Goal: Transaction & Acquisition: Purchase product/service

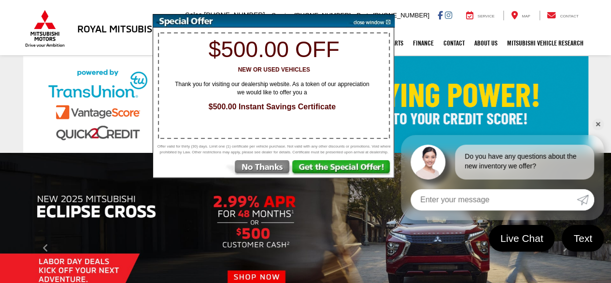
click at [255, 172] on img at bounding box center [257, 168] width 67 height 17
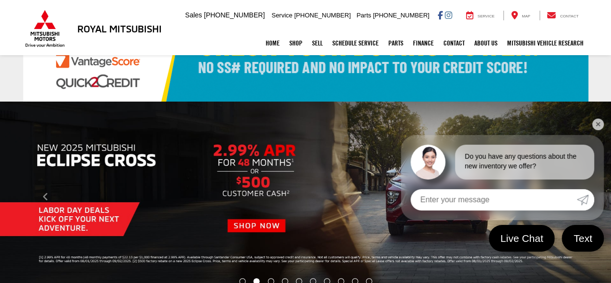
scroll to position [145, 0]
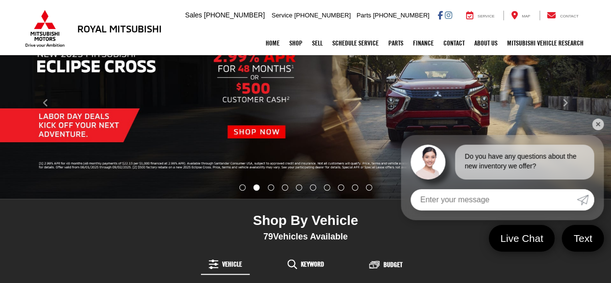
click at [597, 119] on link "✕" at bounding box center [598, 124] width 12 height 12
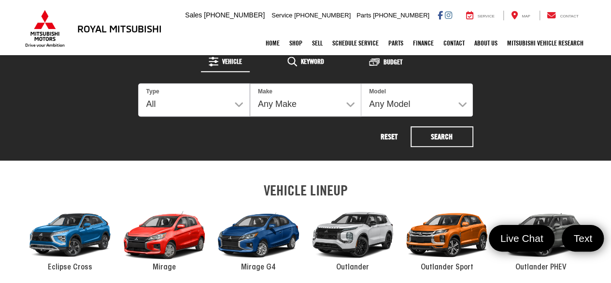
scroll to position [387, 0]
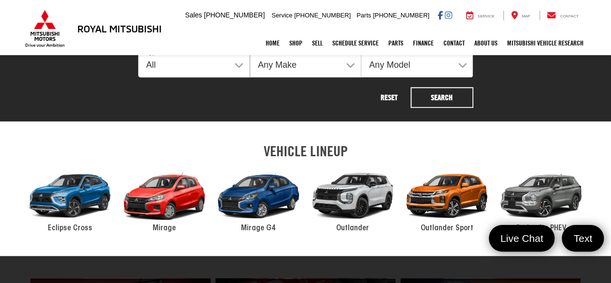
click at [166, 220] on div "2024 Mitsubishi Mirage" at bounding box center [164, 196] width 94 height 64
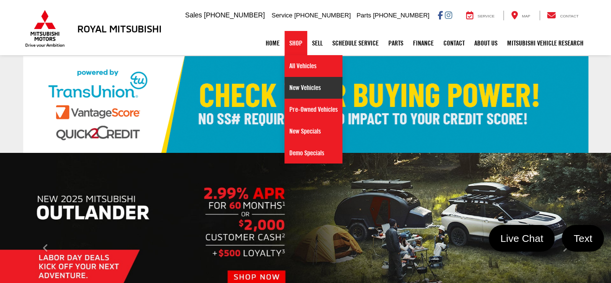
click at [301, 89] on link "New Vehicles" at bounding box center [314, 88] width 58 height 22
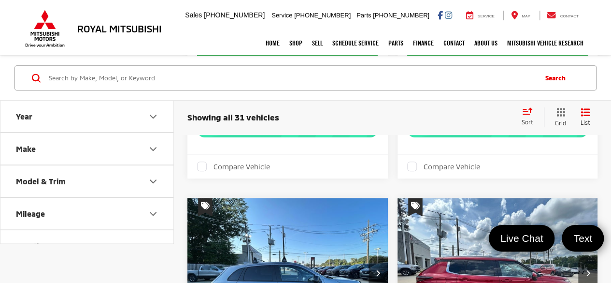
scroll to position [1836, 0]
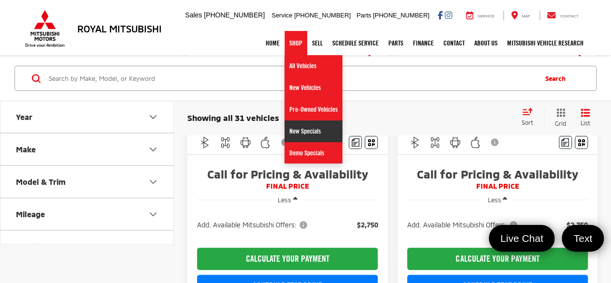
click at [296, 131] on link "New Specials" at bounding box center [314, 131] width 58 height 22
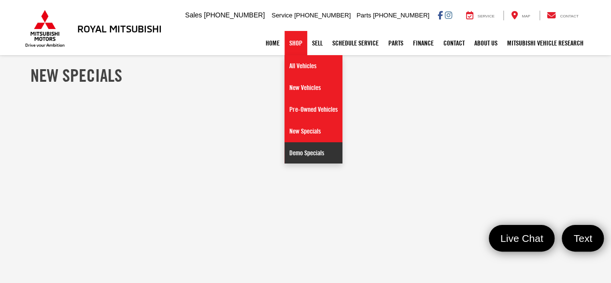
click at [294, 150] on link "Demo Specials" at bounding box center [314, 152] width 58 height 21
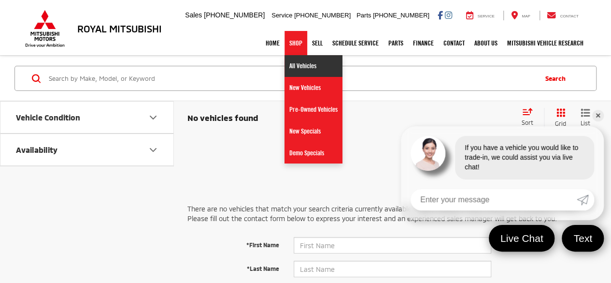
click at [288, 64] on link "All Vehicles" at bounding box center [314, 66] width 58 height 22
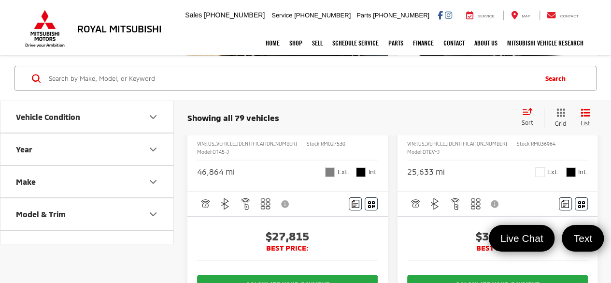
scroll to position [1595, 0]
click at [158, 210] on icon "Model & Trim" at bounding box center [153, 214] width 12 height 12
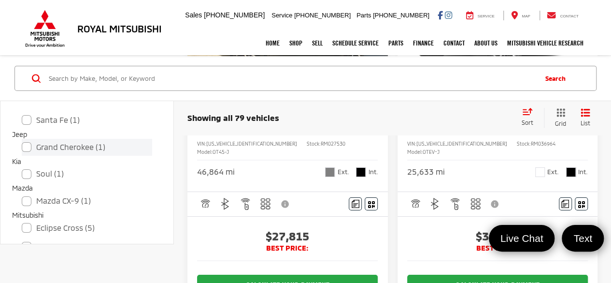
scroll to position [338, 0]
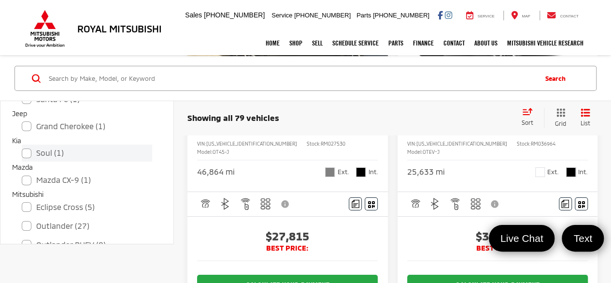
click at [26, 156] on label "Soul (1)" at bounding box center [87, 152] width 130 height 17
click at [22, 147] on input "Soul (1)" at bounding box center [22, 146] width 0 height 0
checkbox input "true"
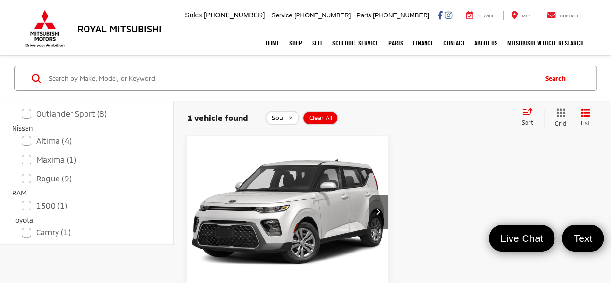
scroll to position [491, 0]
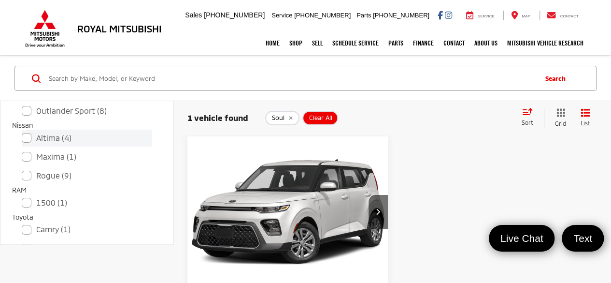
click at [25, 135] on label "Altima (4)" at bounding box center [87, 138] width 130 height 17
click at [22, 132] on input "Altima (4)" at bounding box center [22, 131] width 0 height 0
checkbox input "true"
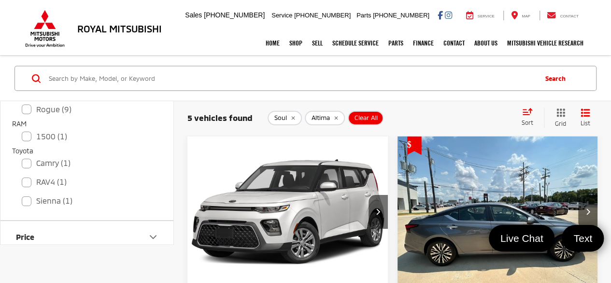
scroll to position [580, 0]
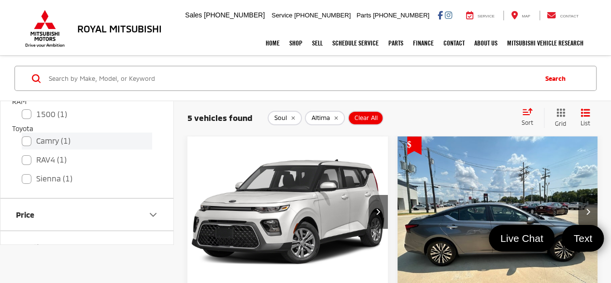
click at [27, 138] on label "Camry (1)" at bounding box center [87, 140] width 130 height 17
click at [22, 135] on input "Camry (1)" at bounding box center [22, 134] width 0 height 0
checkbox input "true"
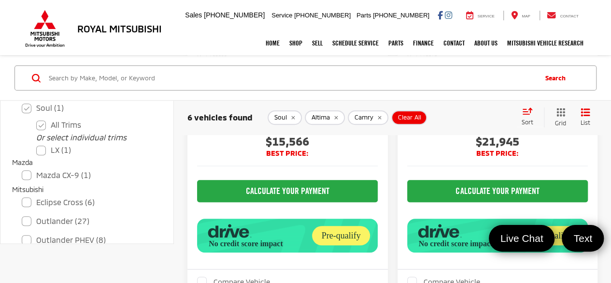
scroll to position [403, 0]
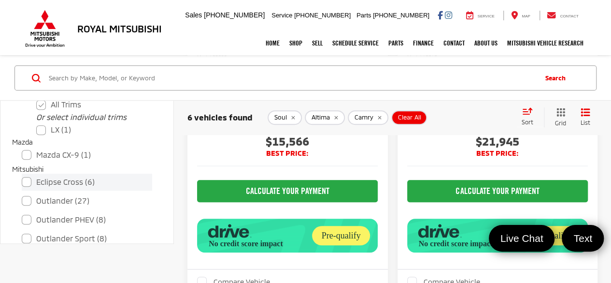
click at [26, 179] on label "Eclipse Cross (6)" at bounding box center [87, 181] width 130 height 17
click at [22, 176] on input "Eclipse Cross (6)" at bounding box center [22, 175] width 0 height 0
checkbox input "true"
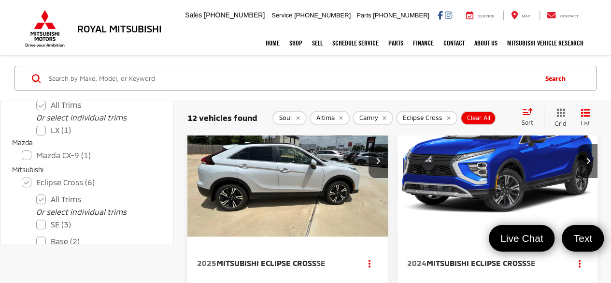
scroll to position [48, 0]
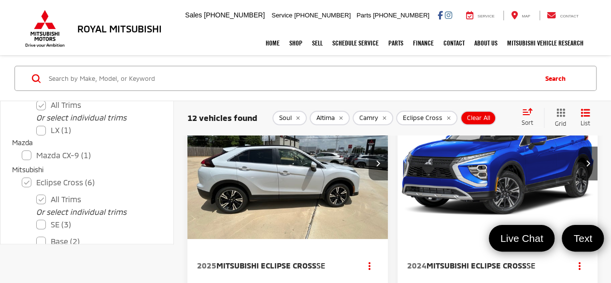
click at [375, 164] on button "Next image" at bounding box center [378, 163] width 19 height 34
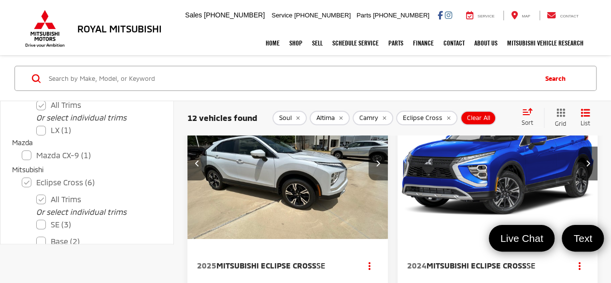
click at [375, 164] on button "Next image" at bounding box center [378, 163] width 19 height 34
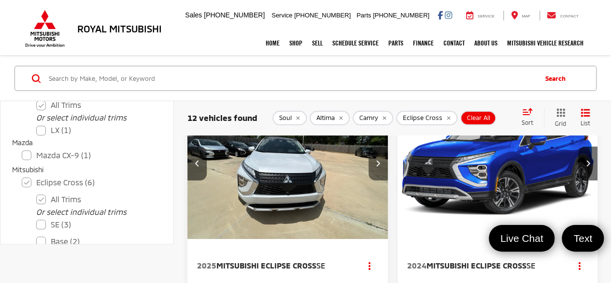
click at [376, 164] on icon "Next image" at bounding box center [378, 162] width 4 height 7
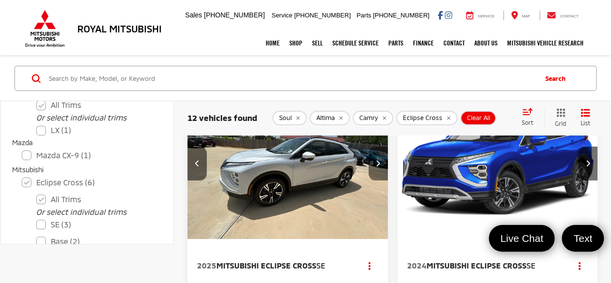
click at [376, 164] on icon "Next image" at bounding box center [378, 162] width 4 height 7
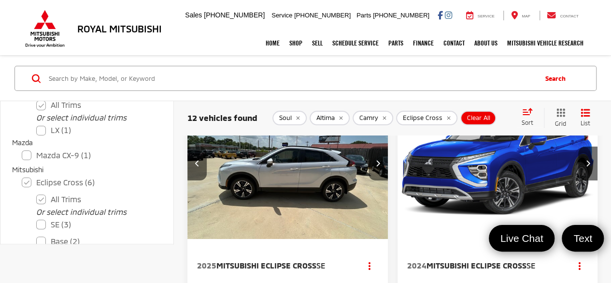
click at [376, 164] on icon "Next image" at bounding box center [378, 162] width 4 height 7
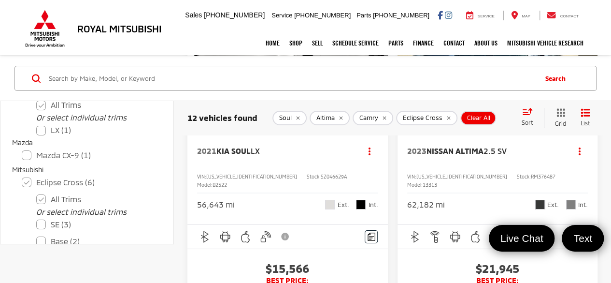
scroll to position [1643, 0]
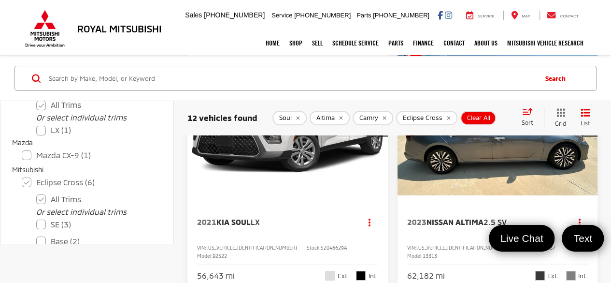
click at [297, 196] on img "2021 Kia Soul LX 0" at bounding box center [288, 119] width 202 height 151
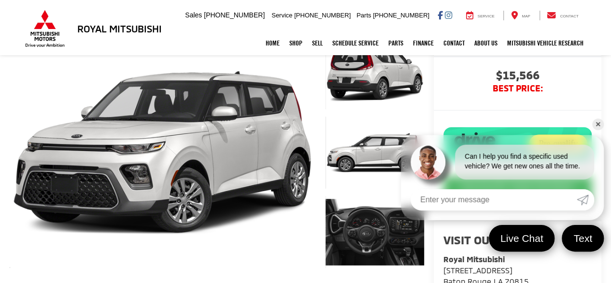
scroll to position [96, 0]
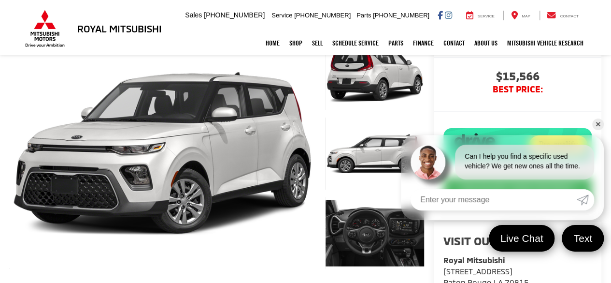
click at [601, 127] on link "✕" at bounding box center [598, 124] width 12 height 12
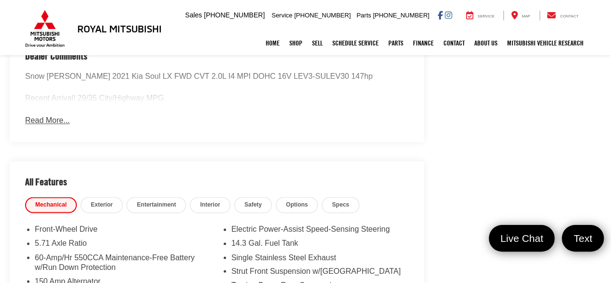
scroll to position [627, 0]
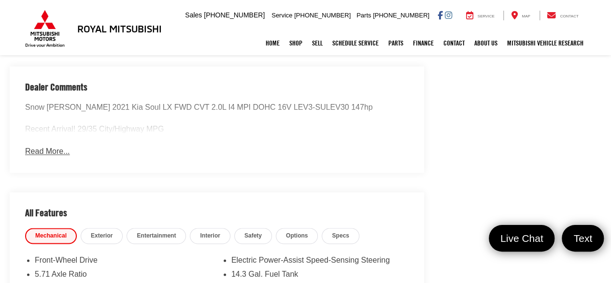
click at [43, 148] on button "Read More..." at bounding box center [47, 151] width 44 height 11
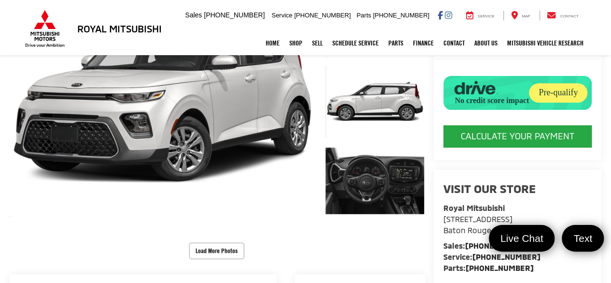
scroll to position [144, 0]
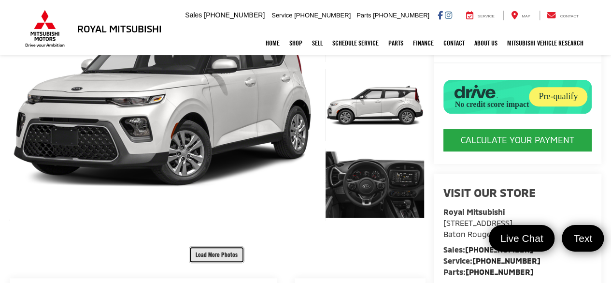
click at [199, 246] on button "Load More Photos" at bounding box center [217, 254] width 56 height 17
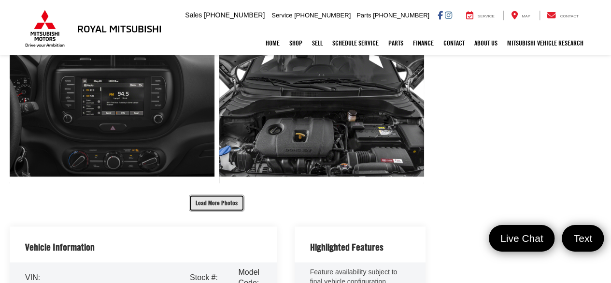
scroll to position [482, 0]
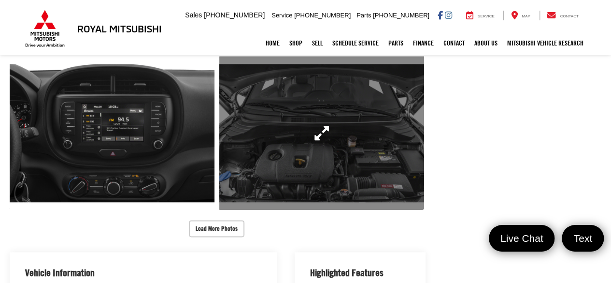
click at [324, 129] on link "Expand Photo 7" at bounding box center [321, 133] width 205 height 154
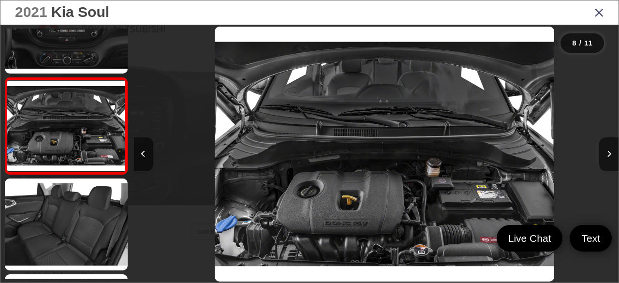
scroll to position [0, 3392]
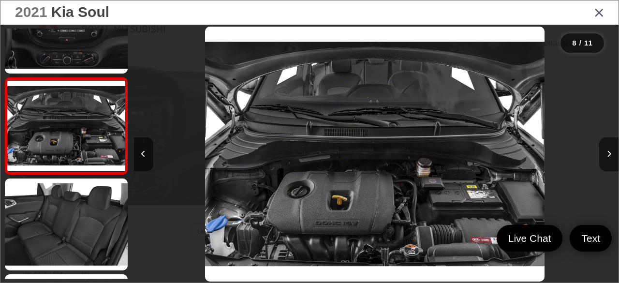
click at [611, 156] on div "2021 Kia Soul 8 / 11" at bounding box center [309, 141] width 619 height 283
click at [611, 156] on button "Next image" at bounding box center [608, 154] width 19 height 34
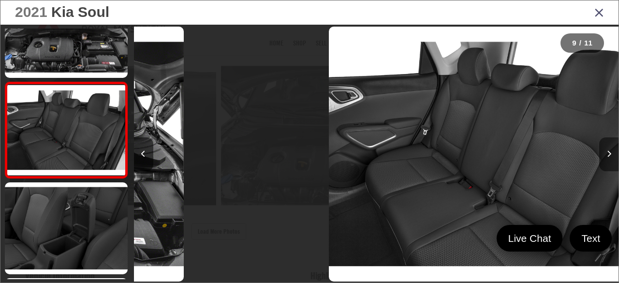
scroll to position [718, 0]
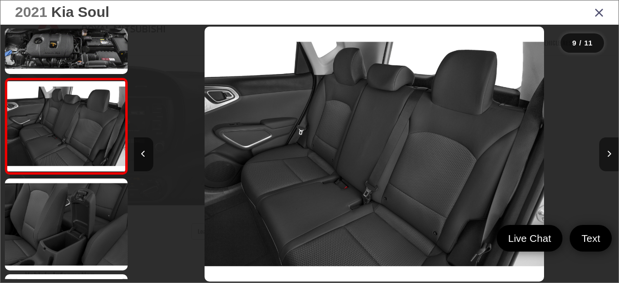
click at [611, 155] on button "Next image" at bounding box center [608, 154] width 19 height 34
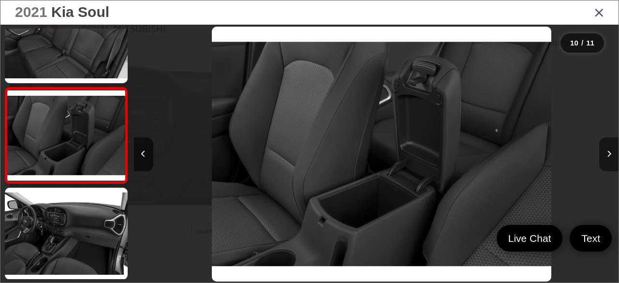
scroll to position [0, 4362]
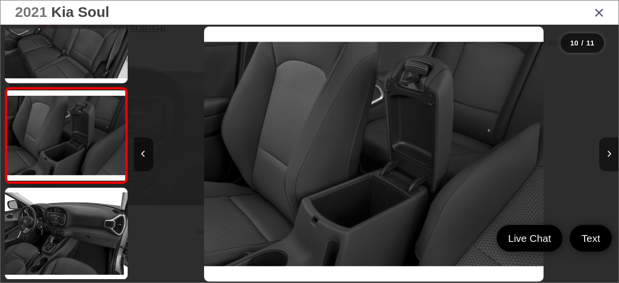
click at [611, 155] on button "Next image" at bounding box center [608, 154] width 19 height 34
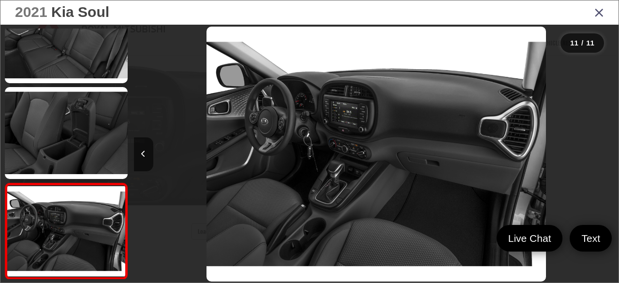
scroll to position [0, 4846]
click at [611, 155] on div at bounding box center [557, 154] width 121 height 259
click at [145, 151] on icon "Previous image" at bounding box center [143, 153] width 4 height 7
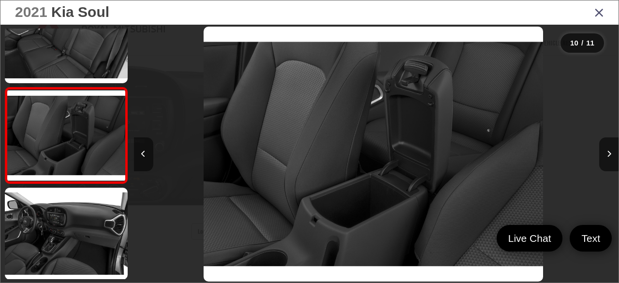
click at [145, 151] on icon "Previous image" at bounding box center [143, 153] width 4 height 7
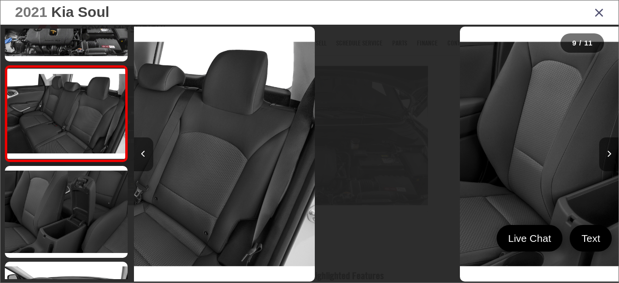
scroll to position [0, 0]
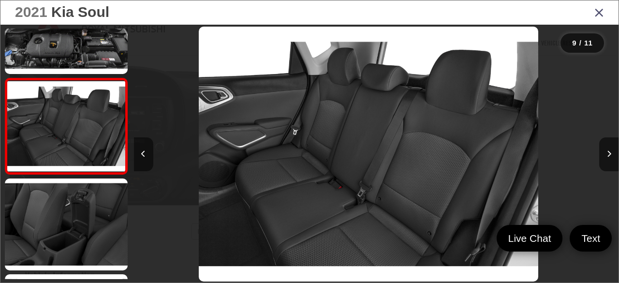
click at [145, 151] on icon "Previous image" at bounding box center [143, 153] width 4 height 7
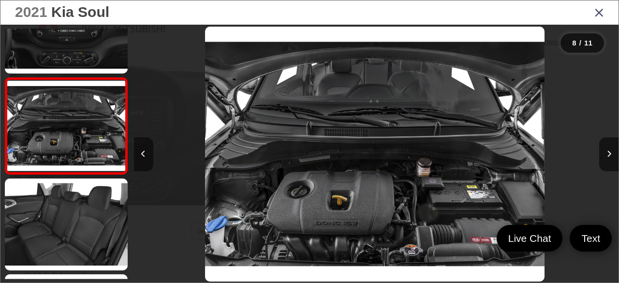
click at [145, 151] on icon "Previous image" at bounding box center [143, 153] width 4 height 7
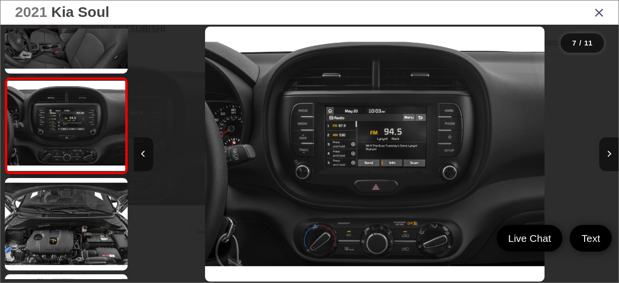
click at [145, 151] on icon "Previous image" at bounding box center [143, 153] width 4 height 7
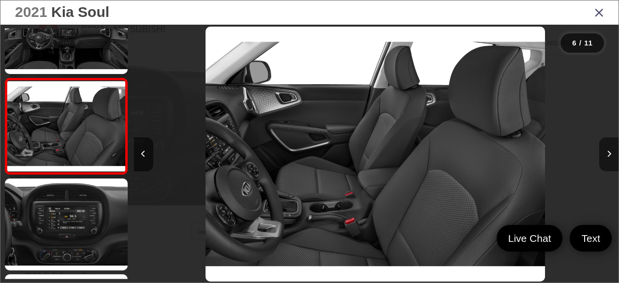
click at [607, 152] on icon "Next image" at bounding box center [608, 153] width 4 height 7
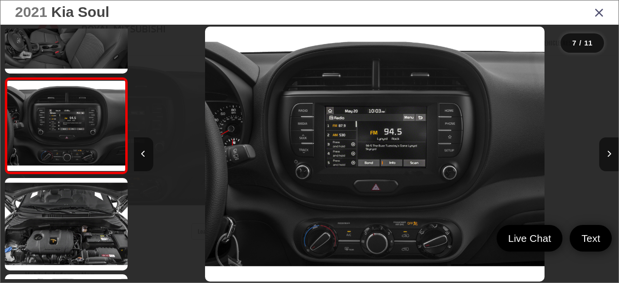
click at [145, 152] on icon "Previous image" at bounding box center [143, 153] width 4 height 7
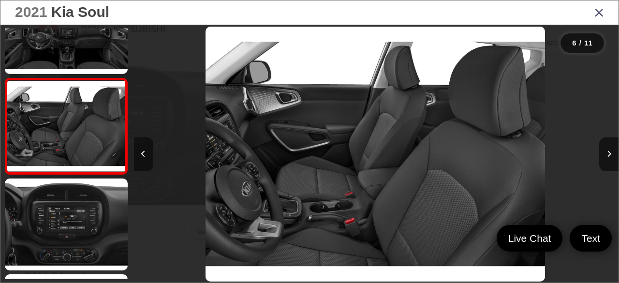
click at [145, 152] on icon "Previous image" at bounding box center [143, 153] width 4 height 7
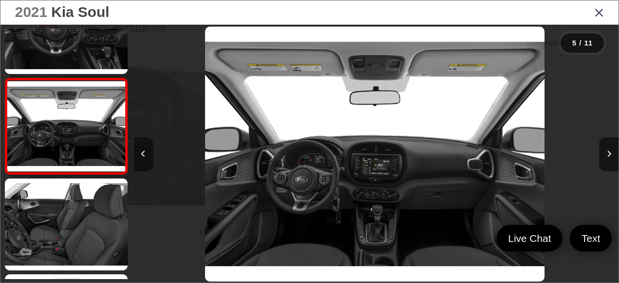
click at [145, 152] on icon "Previous image" at bounding box center [143, 153] width 4 height 7
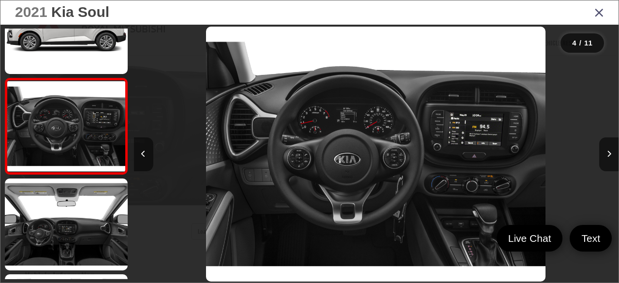
click at [145, 152] on icon "Previous image" at bounding box center [143, 153] width 4 height 7
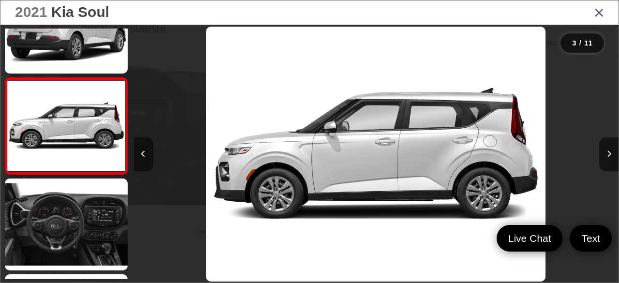
click at [145, 152] on icon "Previous image" at bounding box center [143, 153] width 4 height 7
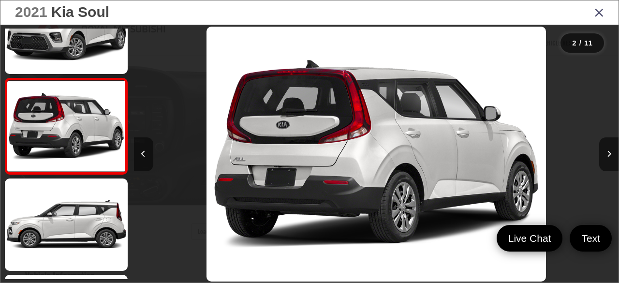
click at [145, 152] on icon "Previous image" at bounding box center [143, 153] width 4 height 7
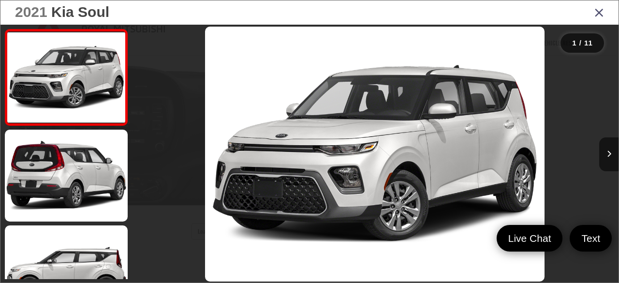
click at [145, 152] on div at bounding box center [194, 154] width 121 height 259
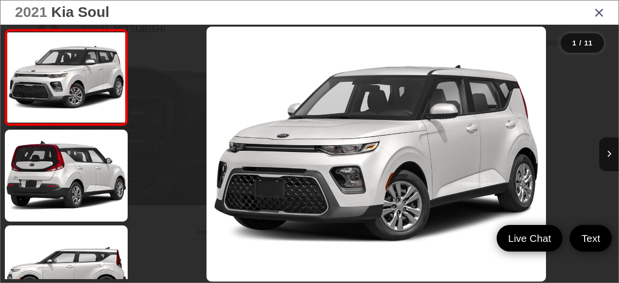
click at [602, 11] on icon "Close gallery" at bounding box center [599, 12] width 10 height 13
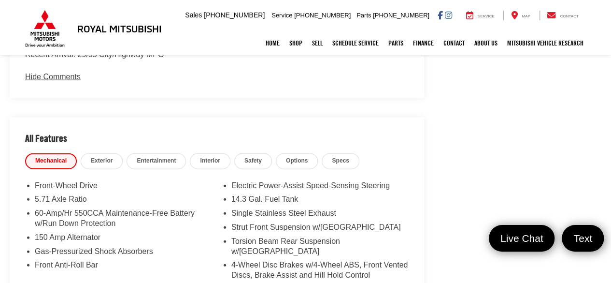
click at [162, 157] on span "Entertainment" at bounding box center [156, 161] width 39 height 8
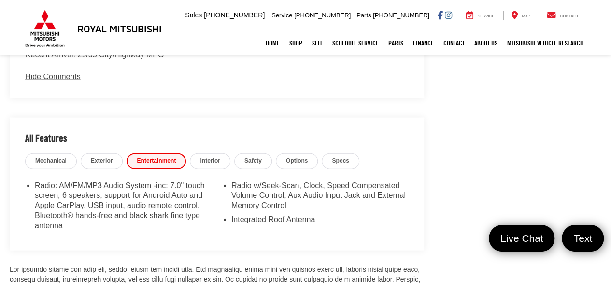
click at [299, 157] on span "Options" at bounding box center [297, 161] width 22 height 8
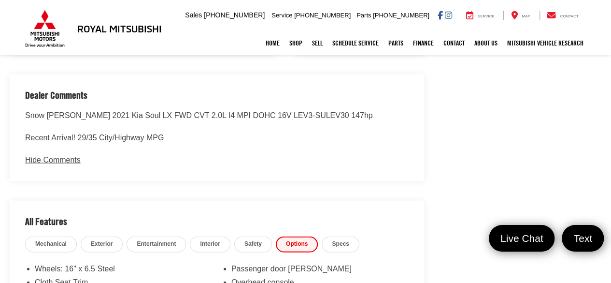
click at [337, 240] on span "Specs" at bounding box center [340, 244] width 17 height 8
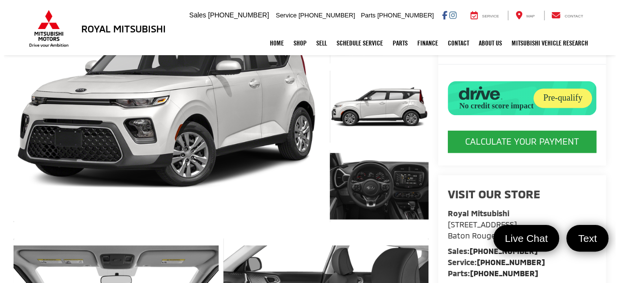
scroll to position [145, 0]
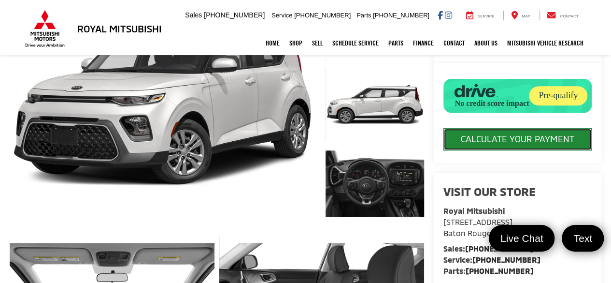
click at [473, 150] on button "CALCULATE YOUR PAYMENT" at bounding box center [518, 139] width 148 height 22
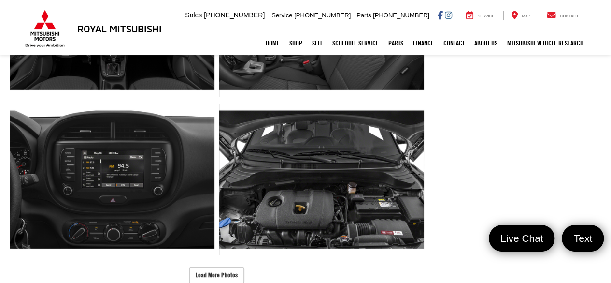
scroll to position [435, 0]
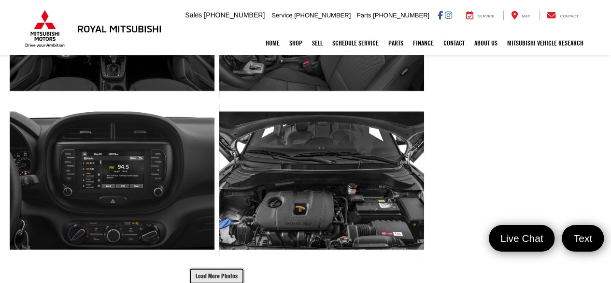
click at [193, 267] on button "Load More Photos" at bounding box center [217, 275] width 56 height 17
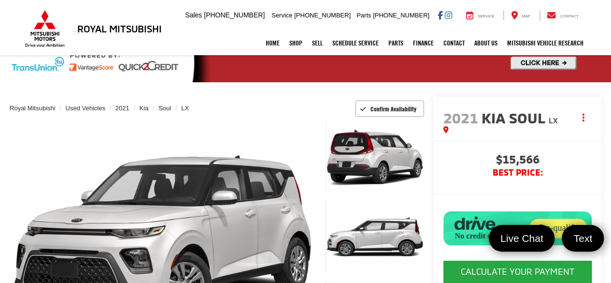
scroll to position [0, 0]
